Goal: Task Accomplishment & Management: Use online tool/utility

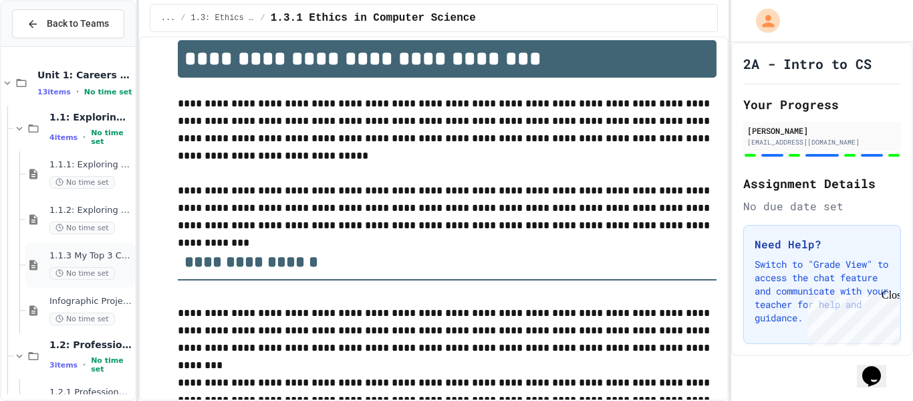
scroll to position [720, 0]
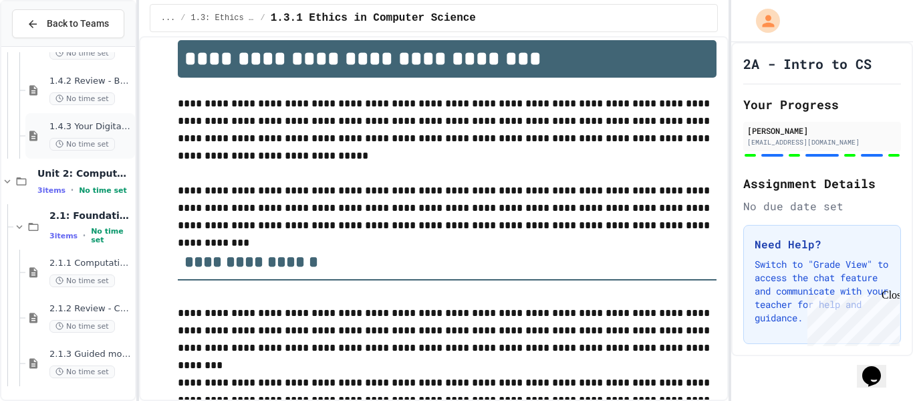
click at [53, 145] on span "No time set" at bounding box center [82, 144] width 66 height 13
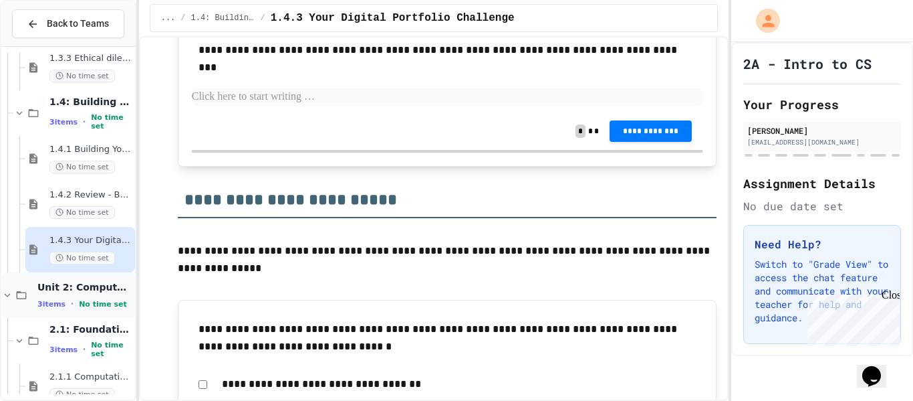
scroll to position [601, 0]
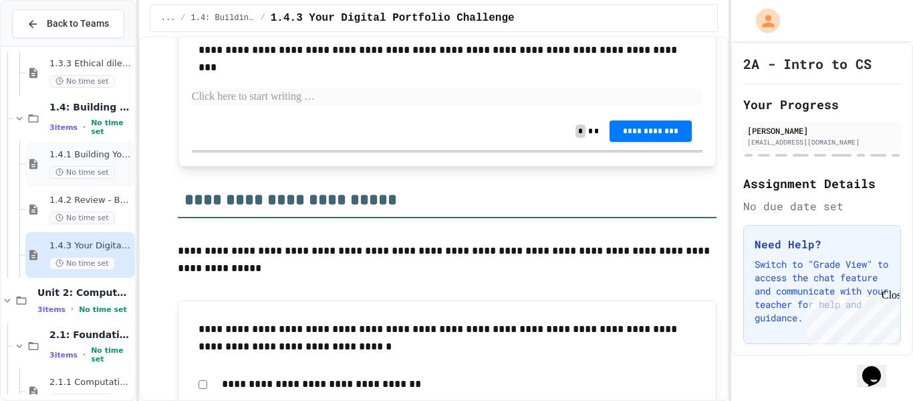
click at [97, 144] on div "1.4.1 Building Your Professional Online Presence No time set" at bounding box center [80, 163] width 110 height 45
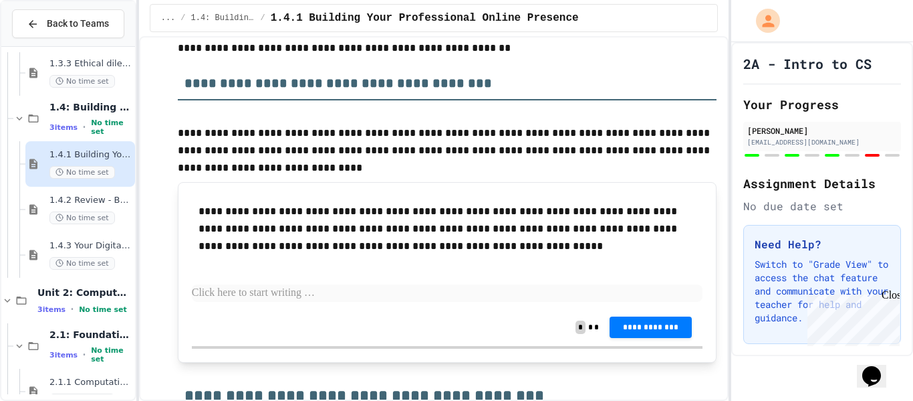
scroll to position [1207, 0]
click at [892, 294] on div "Close" at bounding box center [890, 297] width 17 height 17
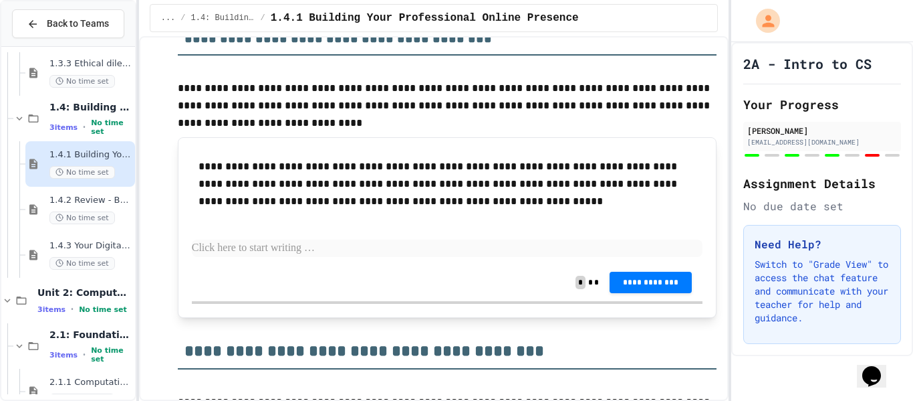
scroll to position [1230, 0]
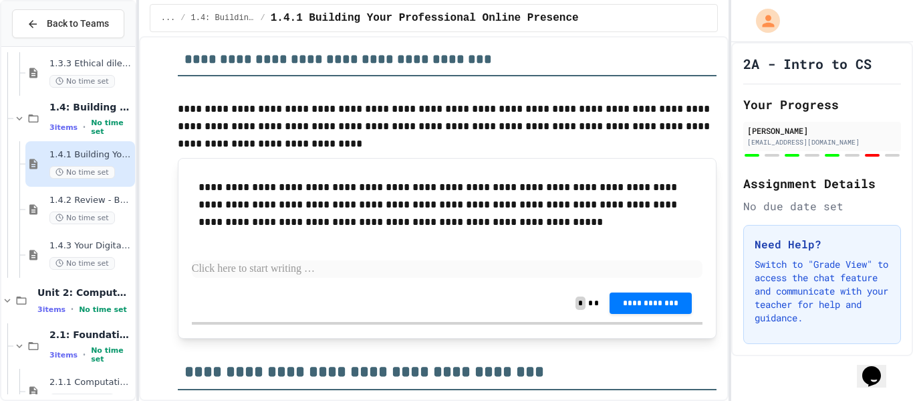
click at [554, 185] on p "**********" at bounding box center [448, 205] width 498 height 52
click at [400, 272] on p at bounding box center [448, 268] width 512 height 17
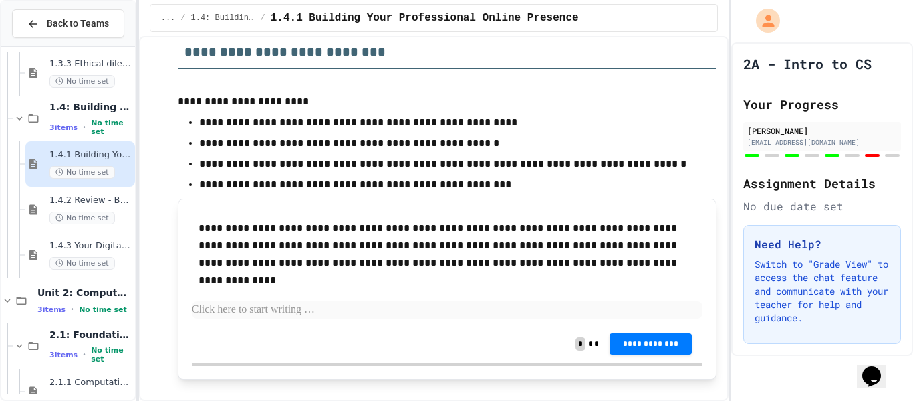
scroll to position [5318, 0]
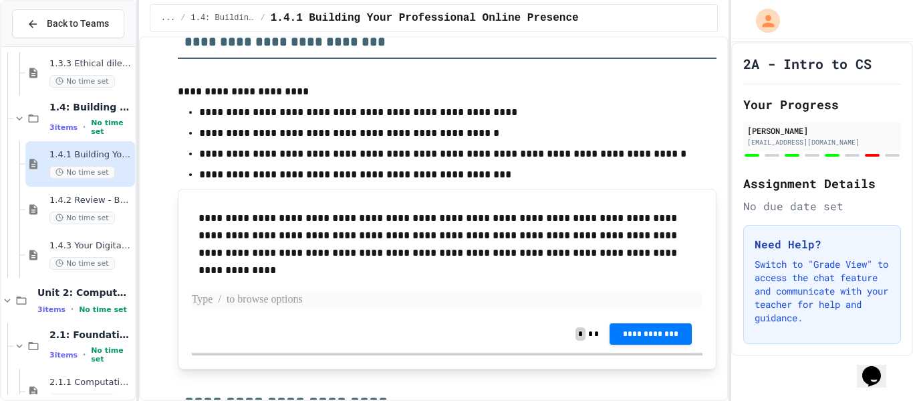
click at [393, 302] on p at bounding box center [448, 299] width 512 height 17
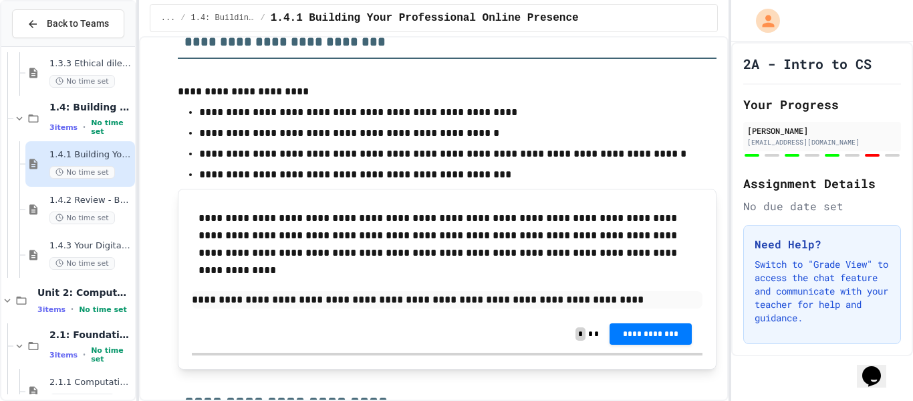
click at [558, 298] on p "**********" at bounding box center [448, 299] width 512 height 17
click at [635, 338] on button "**********" at bounding box center [651, 332] width 82 height 21
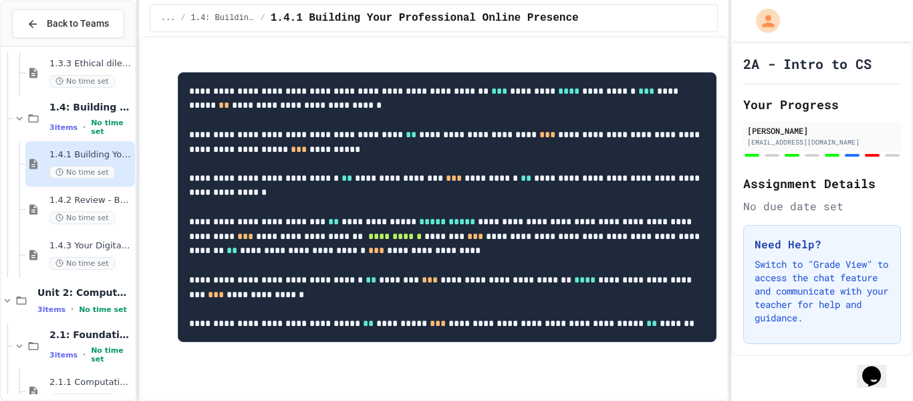
scroll to position [7925, 0]
click at [120, 220] on div "No time set" at bounding box center [90, 217] width 83 height 13
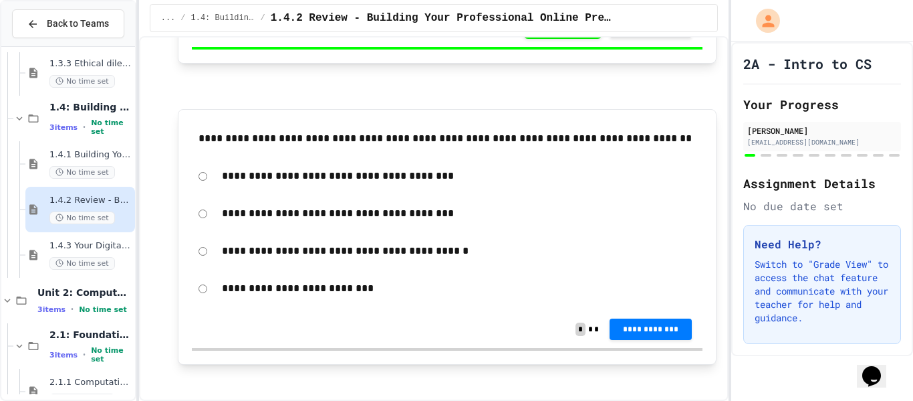
scroll to position [445, 0]
